Goal: Information Seeking & Learning: Learn about a topic

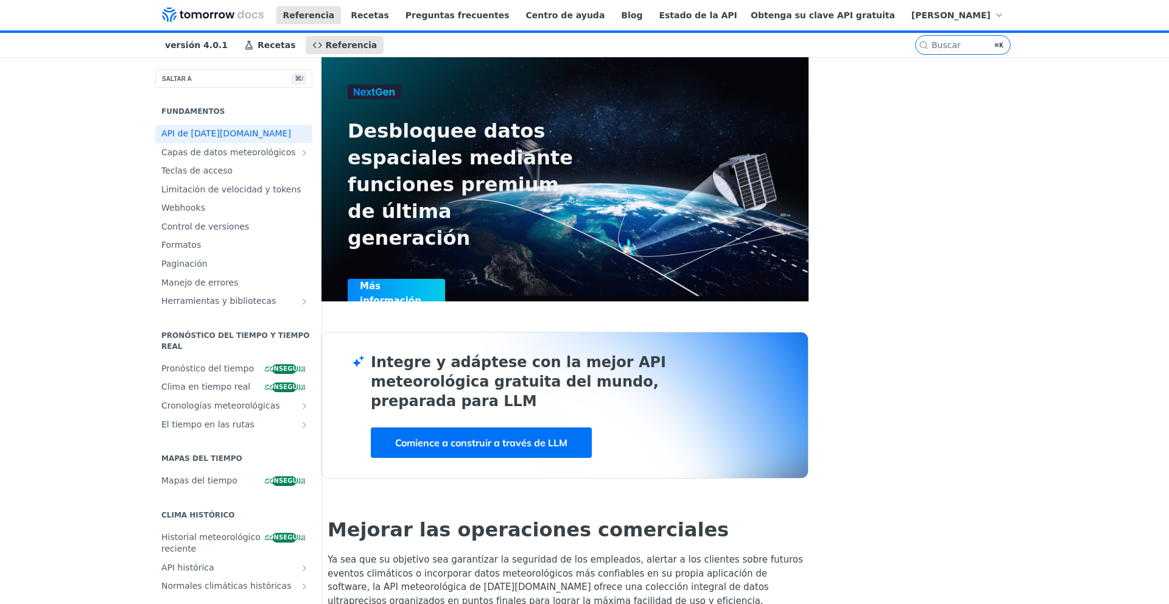
click at [435, 343] on div "Integre y adáptese con la mejor API meteorológica gratuita del mundo, preparada…" at bounding box center [564, 405] width 487 height 147
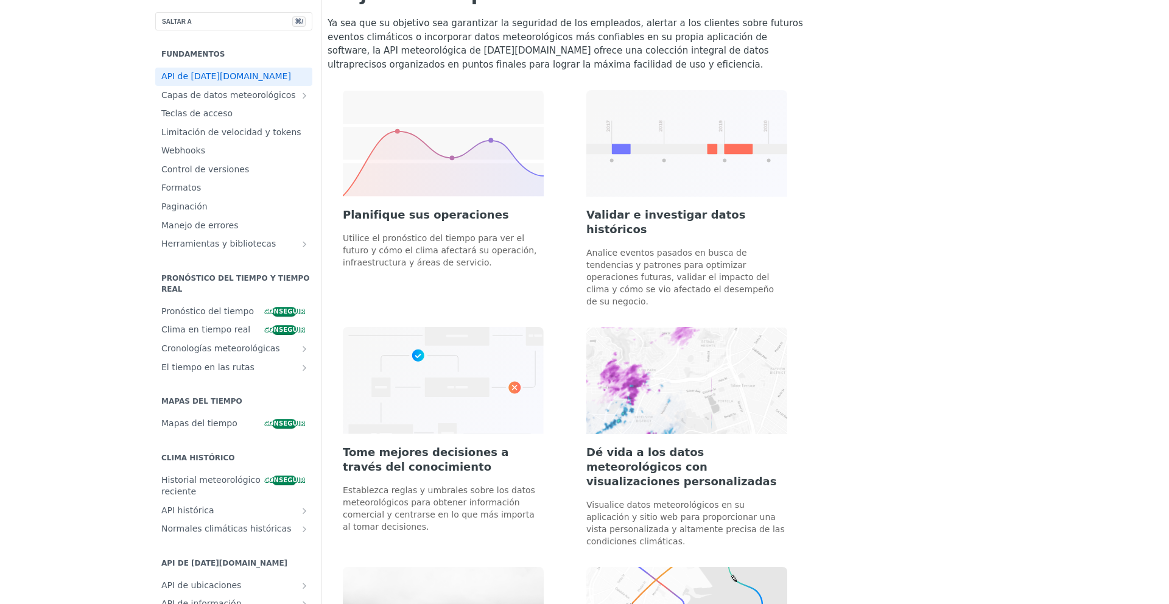
scroll to position [538, 0]
click at [586, 411] on img at bounding box center [686, 378] width 201 height 107
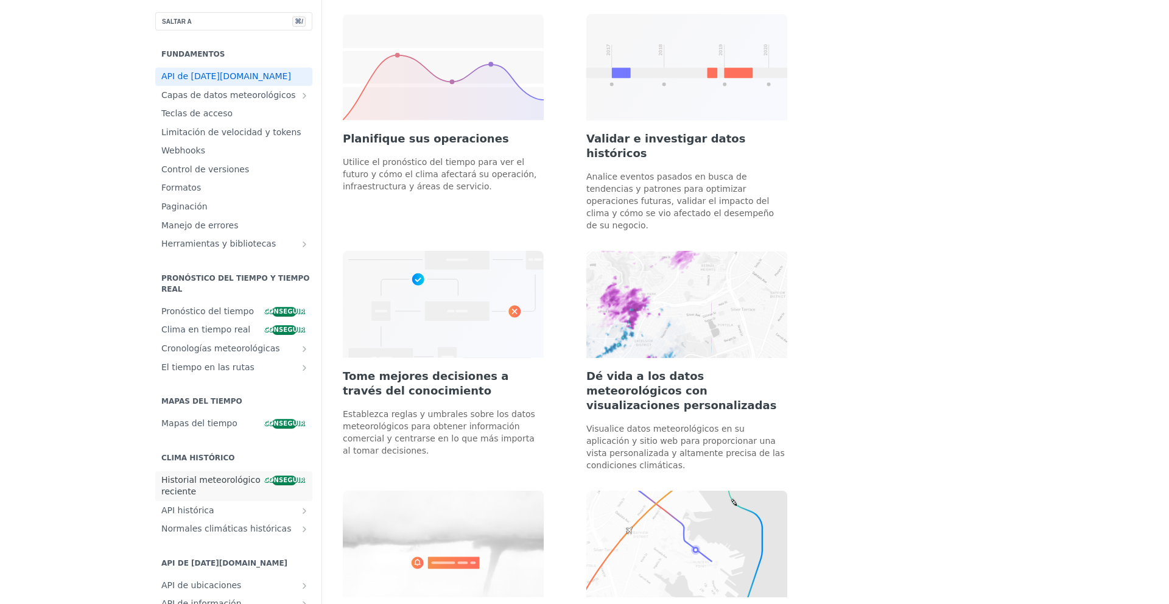
scroll to position [513, 0]
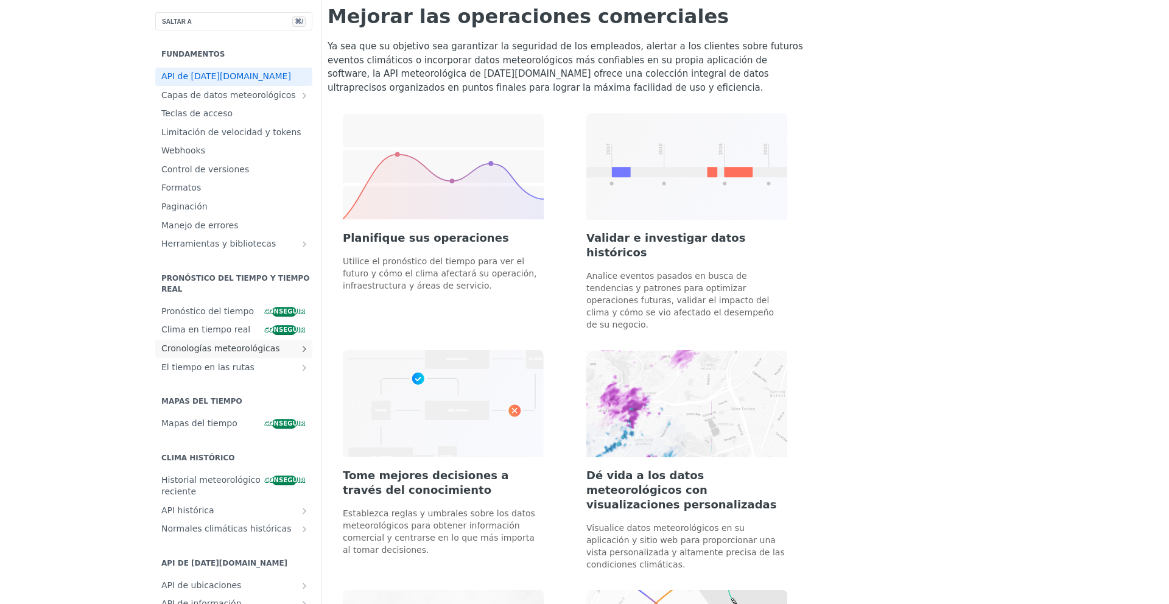
click at [300, 346] on icon "Mostrar subpáginas para Cronologías del tiempo" at bounding box center [305, 349] width 10 height 10
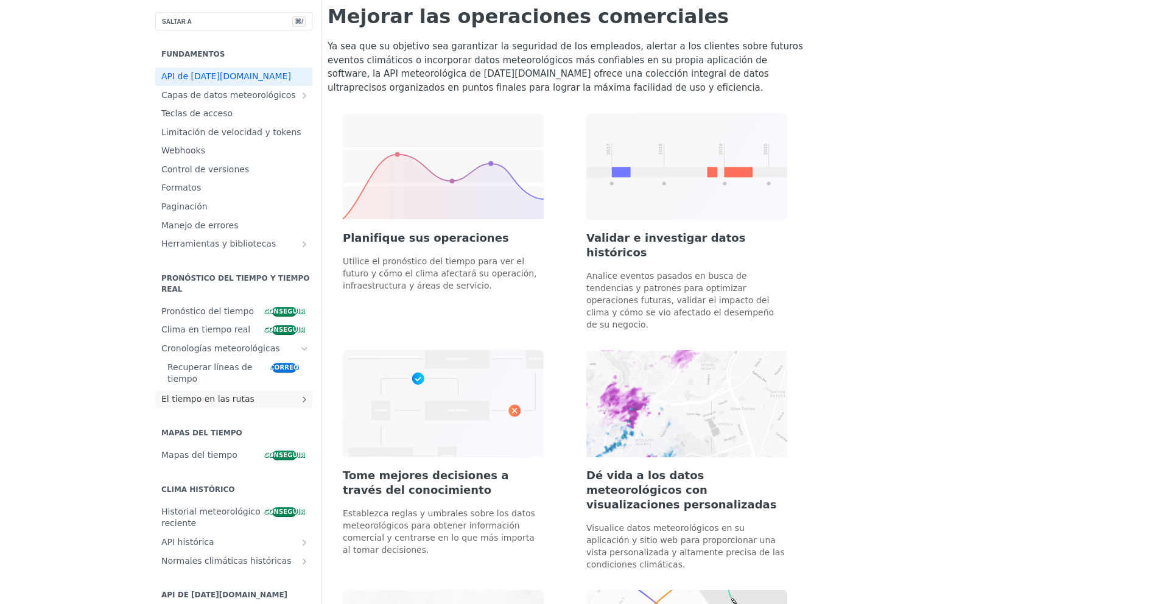
click at [155, 390] on link "El tiempo en las rutas" at bounding box center [233, 399] width 157 height 18
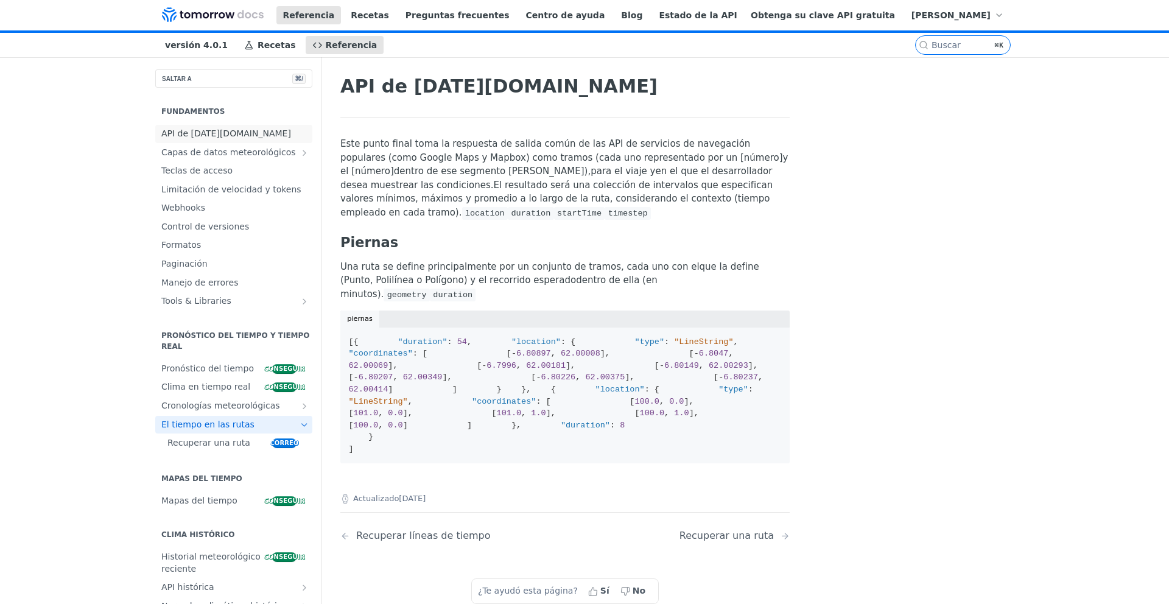
click at [185, 130] on font "API de [DATE][DOMAIN_NAME]" at bounding box center [226, 133] width 130 height 10
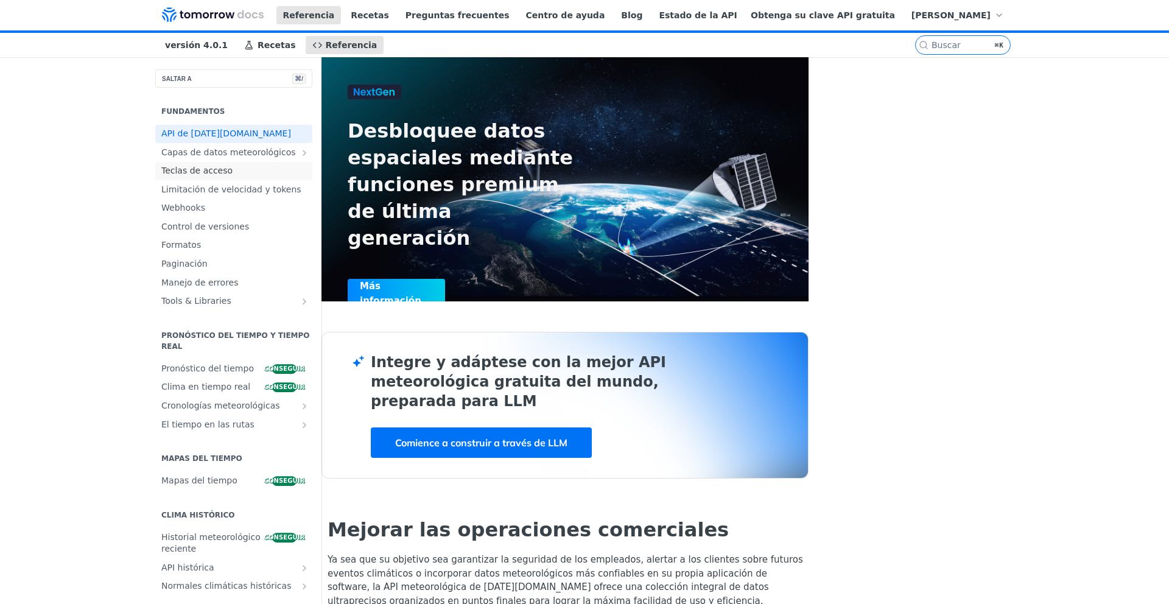
click at [209, 171] on font "Teclas de acceso" at bounding box center [196, 171] width 71 height 10
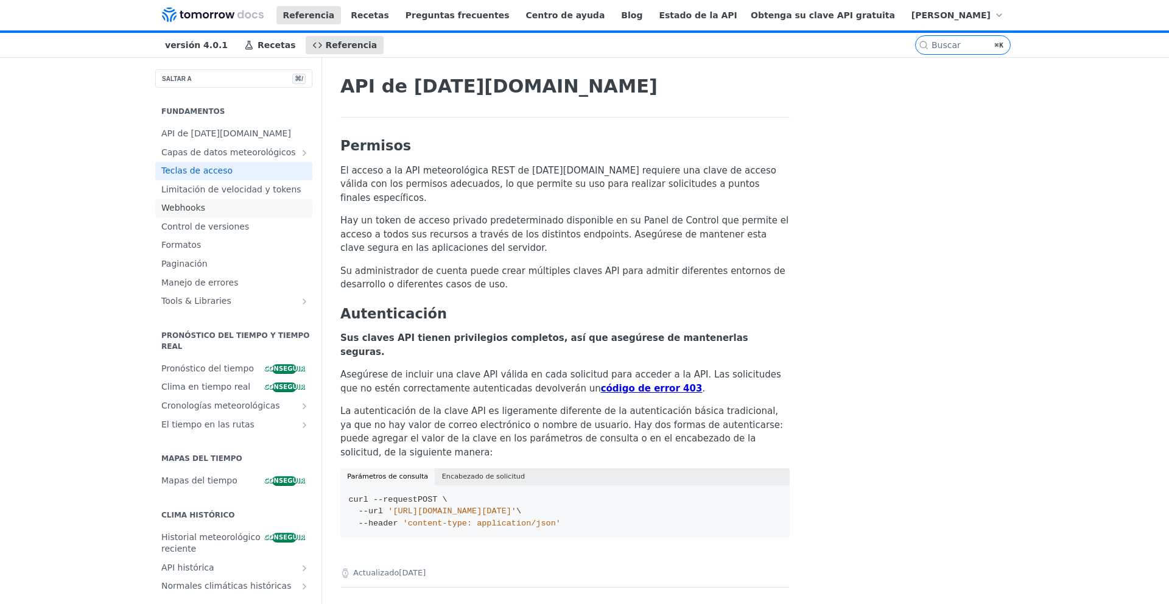
click at [205, 206] on span "Webhooks" at bounding box center [235, 208] width 148 height 12
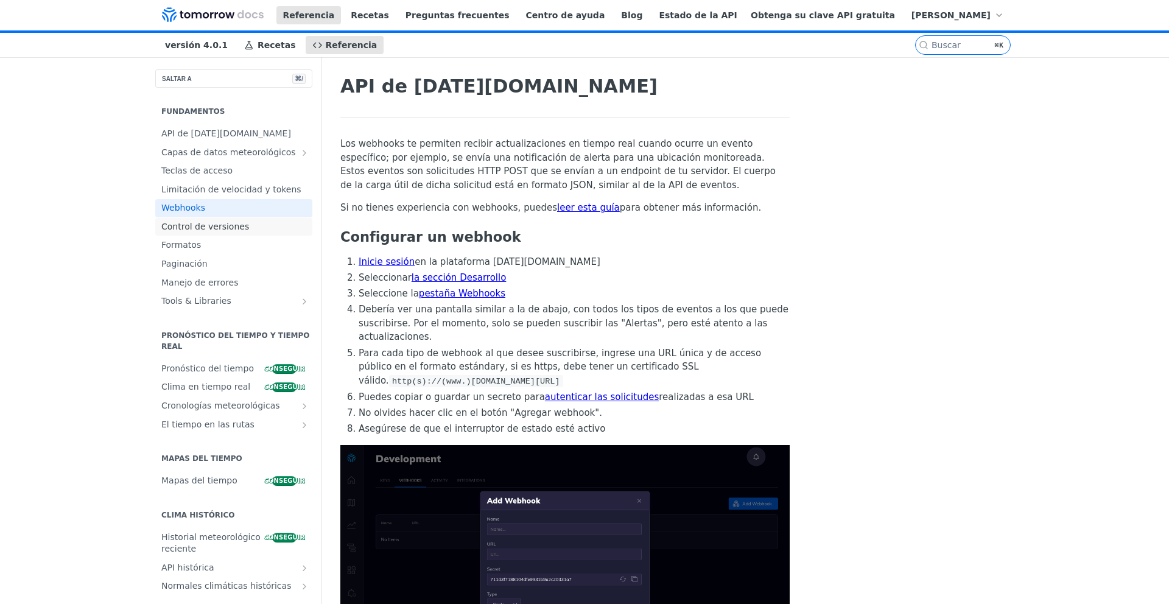
click at [205, 225] on font "Control de versiones" at bounding box center [205, 227] width 88 height 10
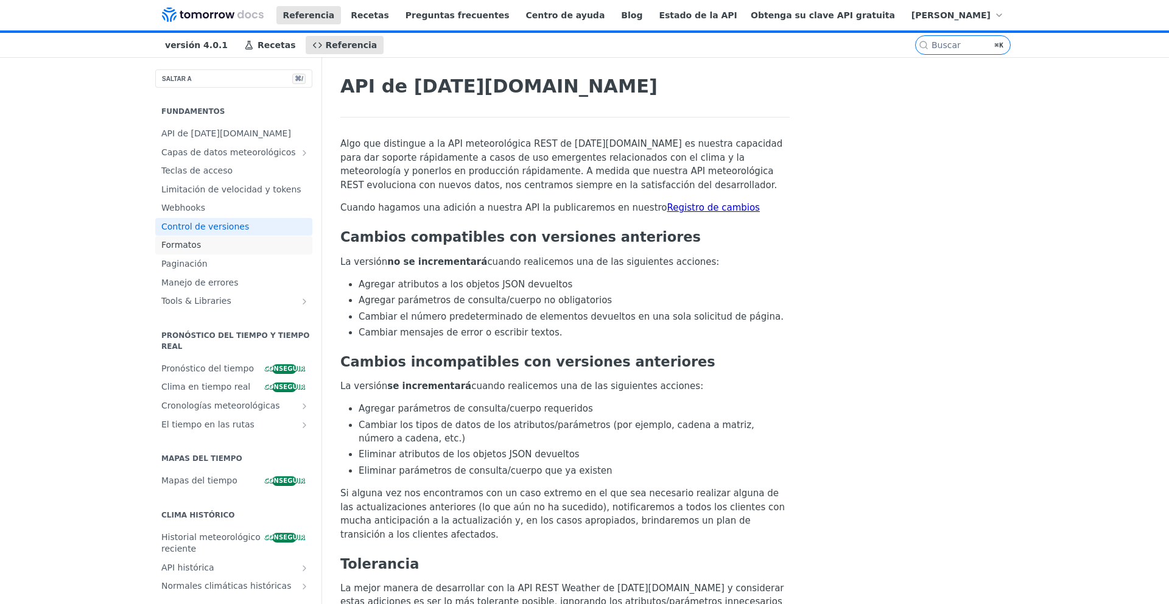
click at [198, 247] on font "Formatos" at bounding box center [181, 245] width 40 height 10
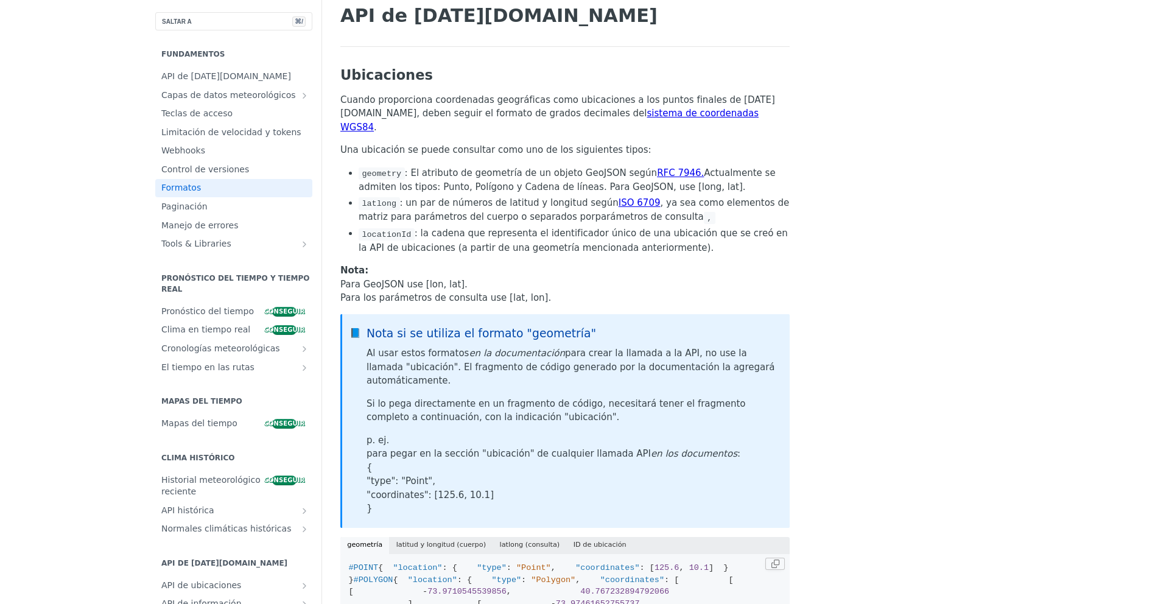
scroll to position [71, 0]
click at [226, 94] on font "Capas de datos meteorológicos" at bounding box center [228, 95] width 135 height 10
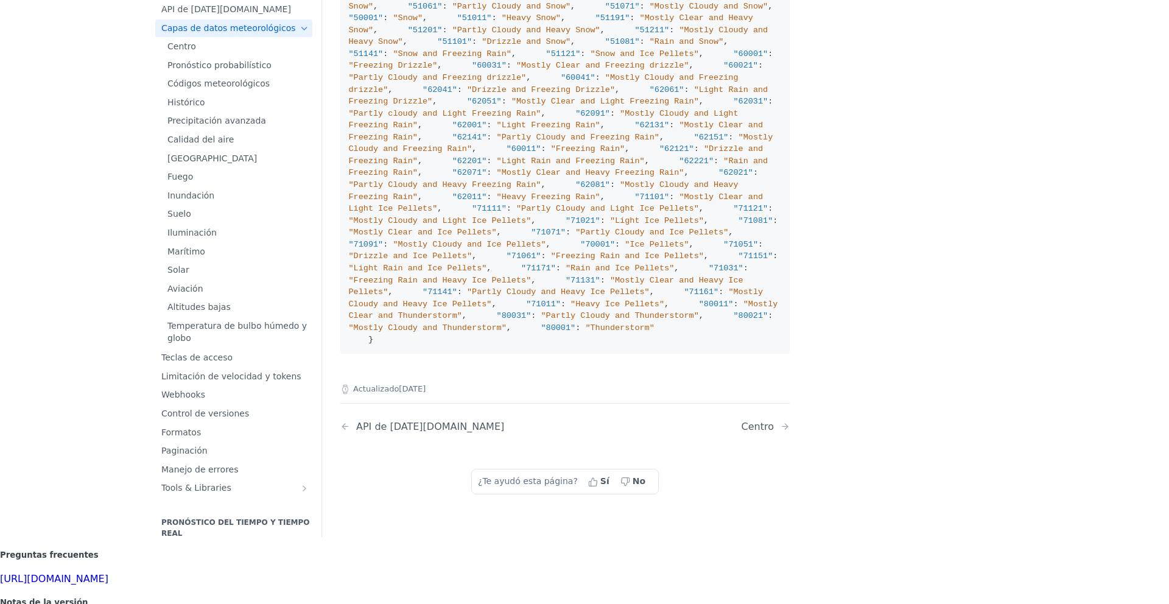
scroll to position [1813, 0]
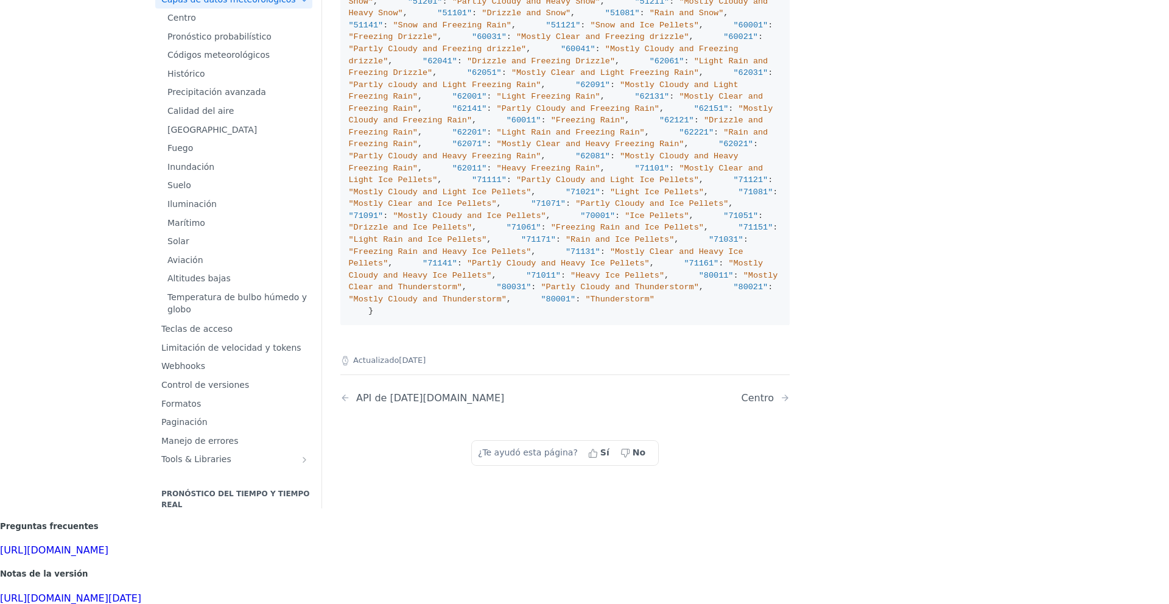
click at [83, 544] on font "[URL][DOMAIN_NAME]" at bounding box center [54, 550] width 108 height 12
